Goal: Task Accomplishment & Management: Complete application form

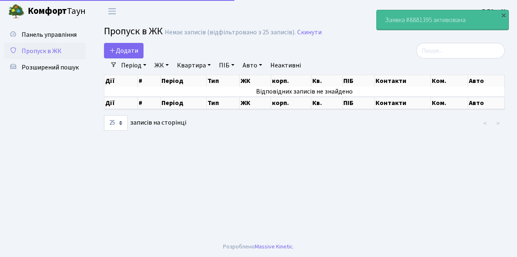
select select "25"
click at [231, 171] on main "Admin Пропуск в ЖК Список Пропуск в ЖК Немає записів (відфільтровано з 25 запис…" at bounding box center [304, 129] width 425 height 214
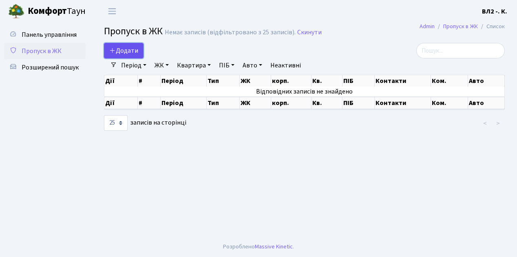
click at [138, 55] on link "Додати" at bounding box center [124, 50] width 40 height 15
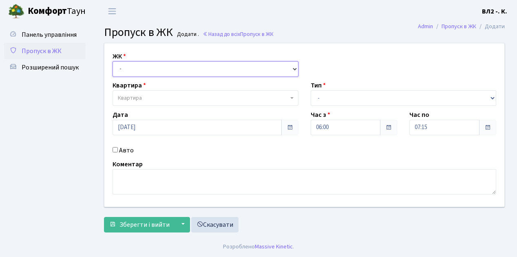
click at [294, 68] on select "- [STREET_ADDRESS][PERSON_NAME]" at bounding box center [206, 68] width 186 height 15
select select "317"
click at [113, 61] on select "- [STREET_ADDRESS][PERSON_NAME]" at bounding box center [206, 68] width 186 height 15
select select
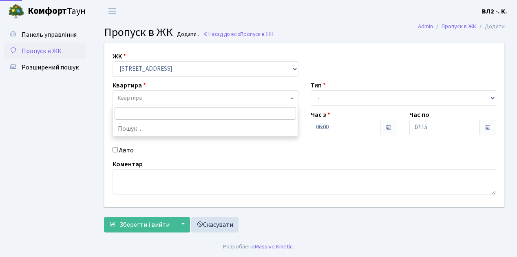
click at [294, 95] on span "Квартира" at bounding box center [206, 97] width 186 height 15
type input "124"
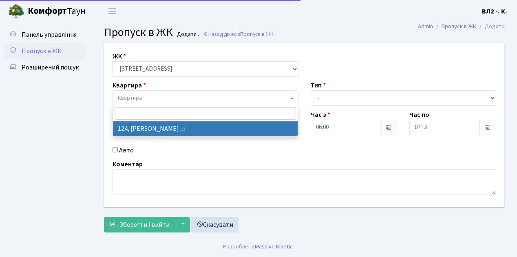
select select "38308"
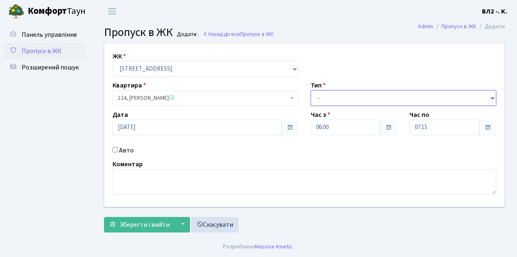
click at [491, 96] on select "- Доставка Таксі Гості Сервіс" at bounding box center [404, 97] width 186 height 15
select select "1"
click at [311, 90] on select "- Доставка Таксі Гості Сервіс" at bounding box center [404, 97] width 186 height 15
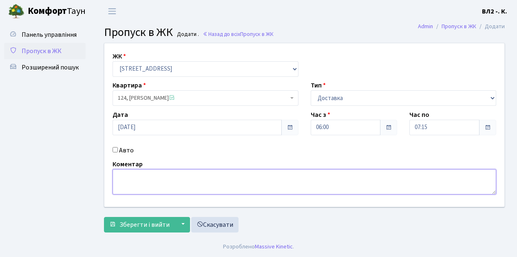
drag, startPoint x: 119, startPoint y: 175, endPoint x: 141, endPoint y: 182, distance: 22.8
click at [122, 176] on textarea at bounding box center [305, 181] width 384 height 25
type textarea "6-11"
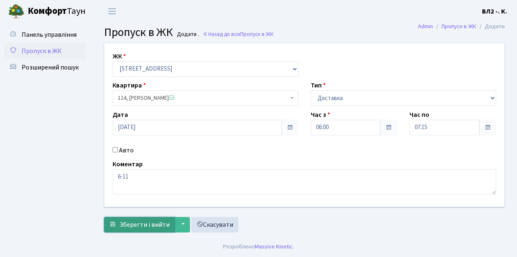
click at [135, 228] on button "Зберегти і вийти" at bounding box center [139, 224] width 71 height 15
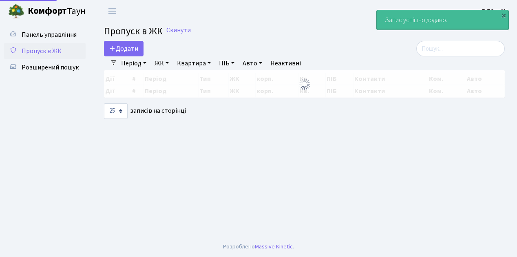
select select "25"
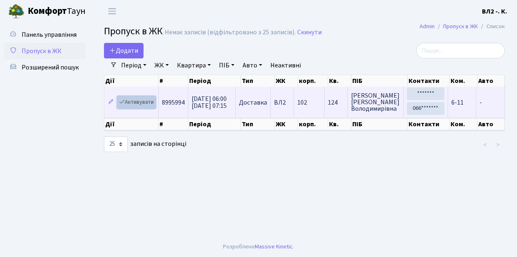
click at [152, 106] on link "Активувати" at bounding box center [136, 102] width 39 height 13
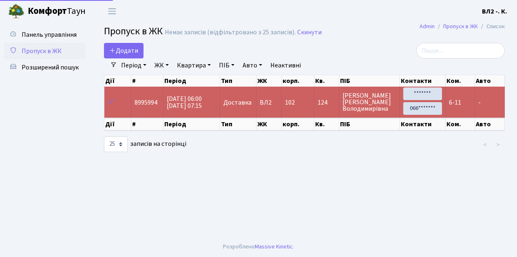
select select "25"
